Goal: Obtain resource: Download file/media

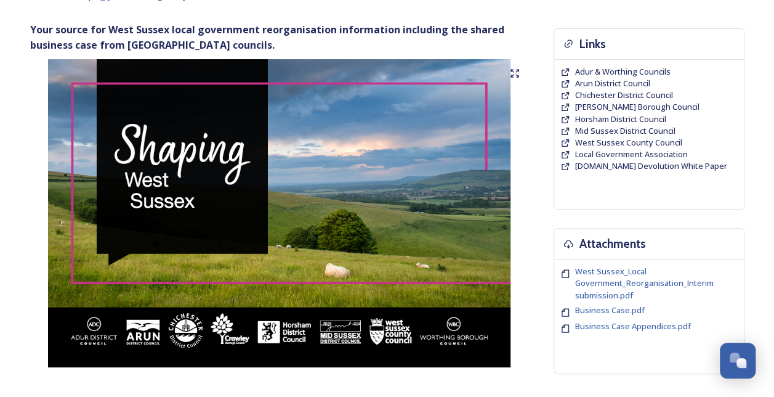
scroll to position [77, 0]
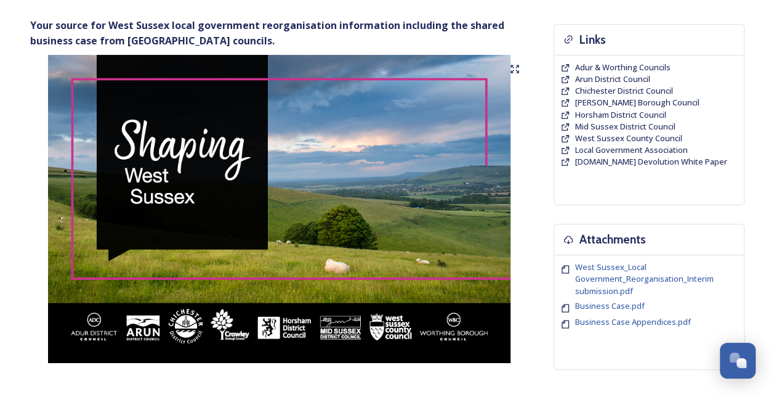
click at [515, 71] on icon at bounding box center [515, 69] width 10 height 10
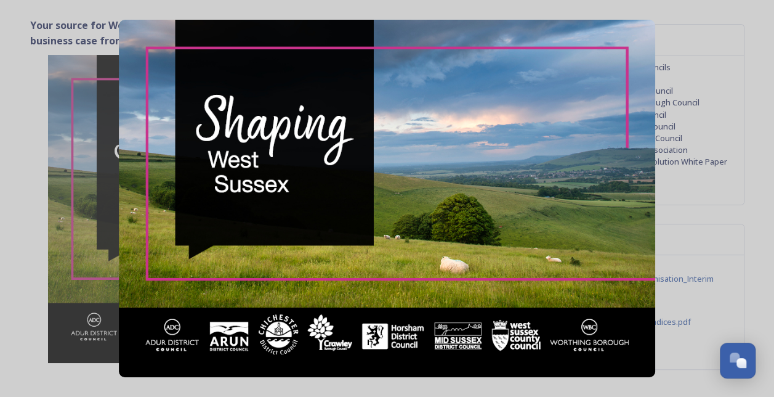
click at [617, 196] on img at bounding box center [387, 198] width 536 height 357
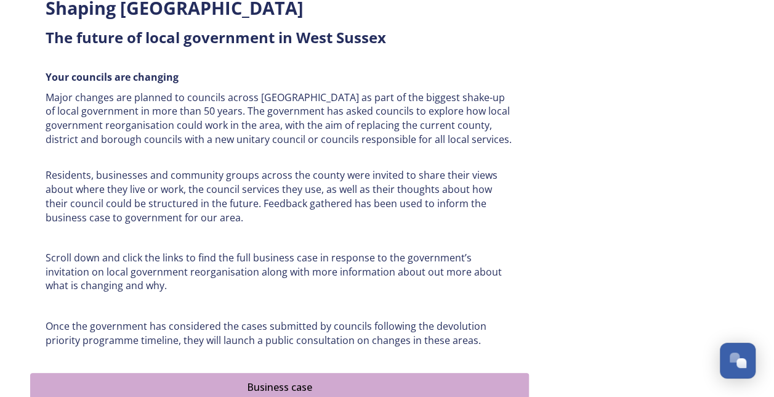
scroll to position [484, 0]
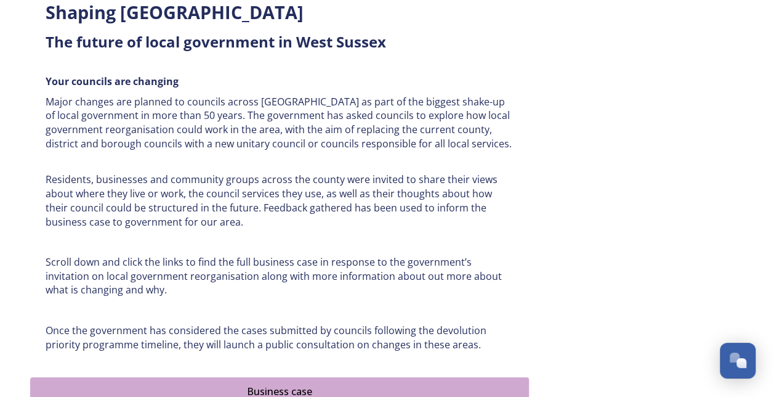
drag, startPoint x: 769, startPoint y: 179, endPoint x: 769, endPoint y: 209, distance: 30.8
click at [769, 209] on div "Home Shaping West Sussex Your source for West Sussex local government reorganis…" at bounding box center [387, 146] width 774 height 1261
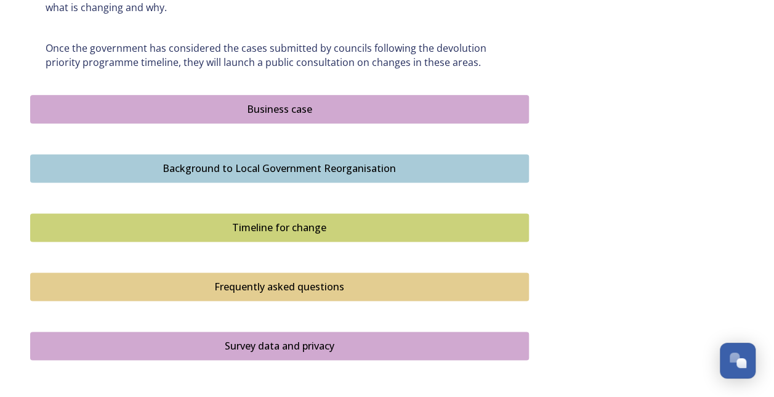
scroll to position [768, 0]
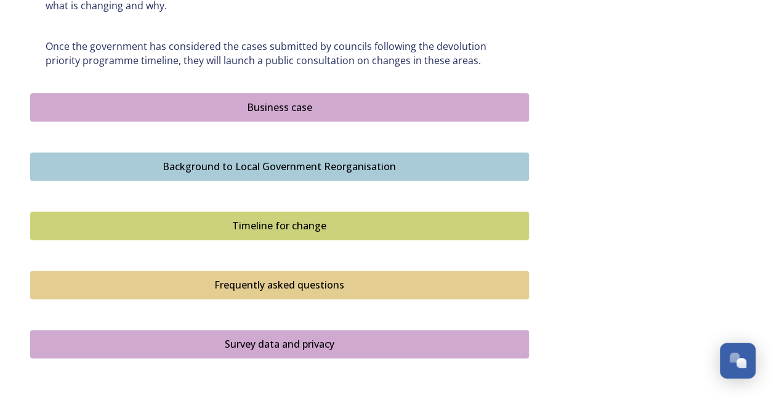
click at [279, 102] on div "Business case" at bounding box center [279, 107] width 485 height 15
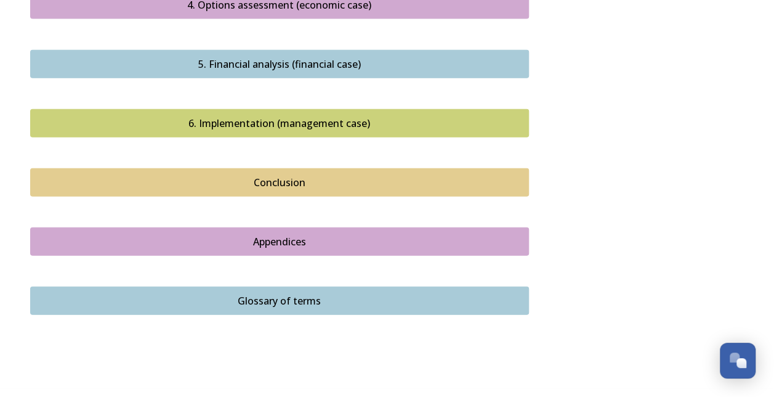
scroll to position [1433, 0]
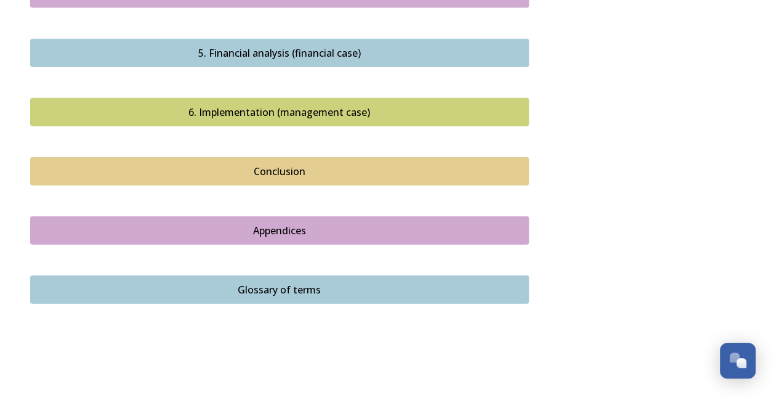
click at [284, 164] on div "Conclusion" at bounding box center [279, 171] width 485 height 15
click at [288, 164] on div "Conclusion" at bounding box center [279, 171] width 485 height 15
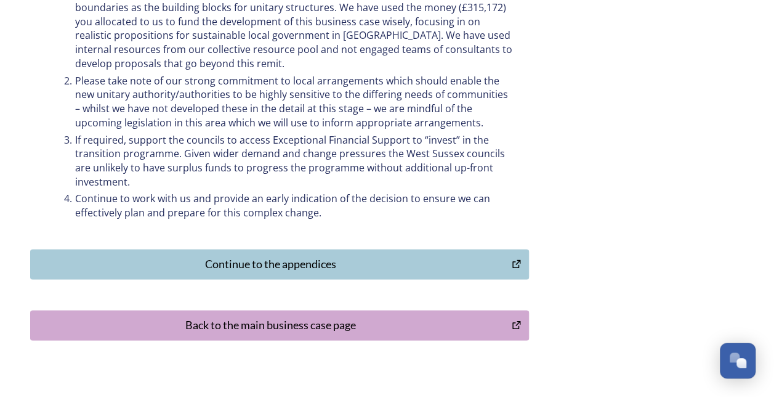
scroll to position [634, 0]
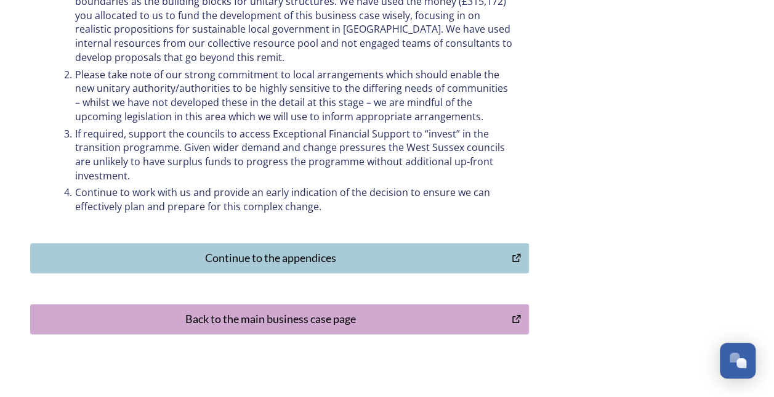
click at [318, 253] on div "Continue to the appendices" at bounding box center [271, 257] width 469 height 17
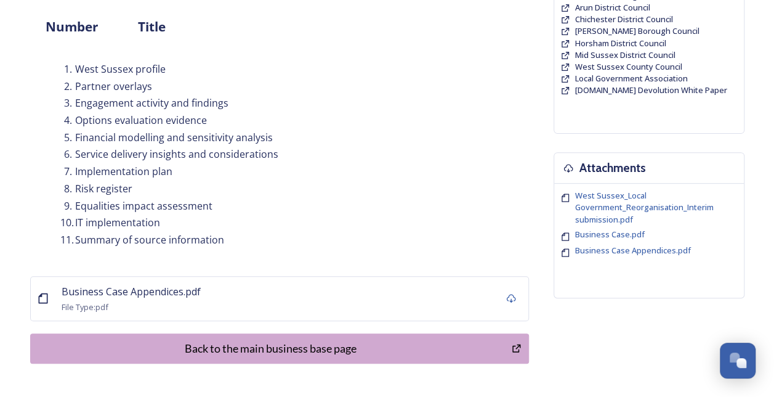
scroll to position [120, 0]
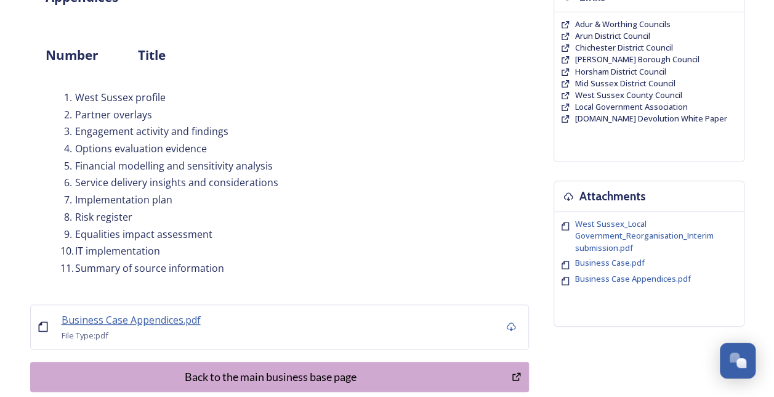
click at [125, 322] on span "Business Case Appendices.pdf" at bounding box center [131, 320] width 139 height 14
click at [169, 320] on span "Business Case Appendices.pdf" at bounding box center [131, 320] width 139 height 14
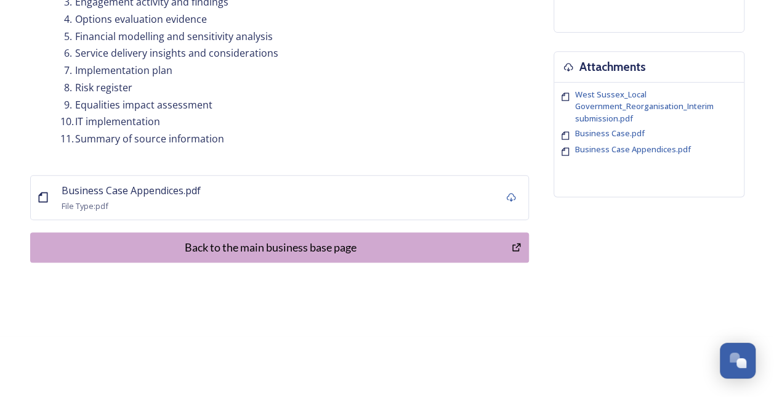
scroll to position [0, 0]
